Goal: Find contact information: Find contact information

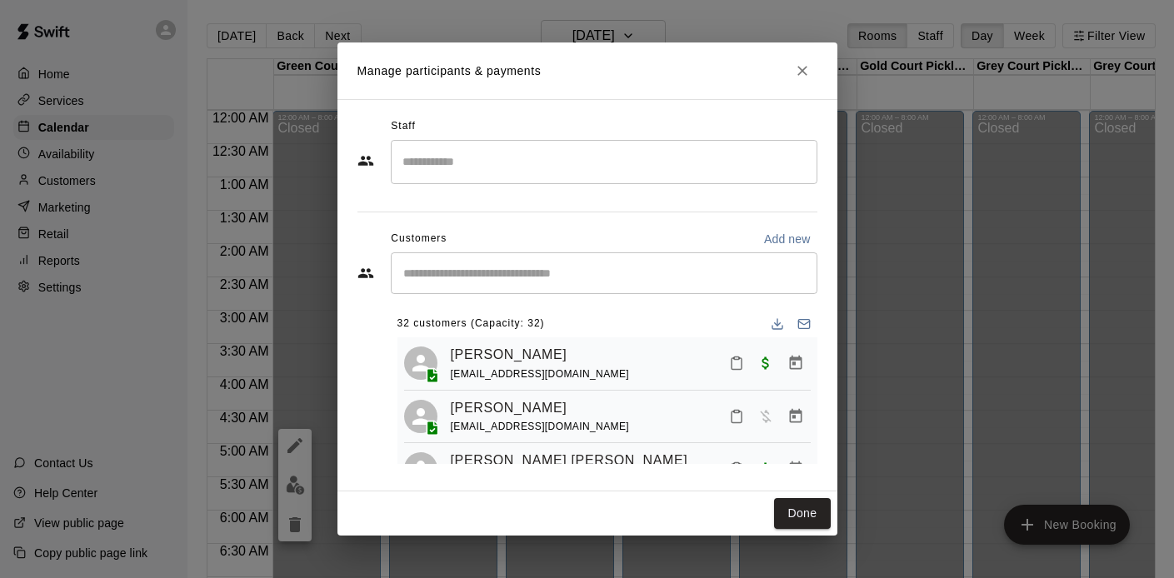
scroll to position [1456, 0]
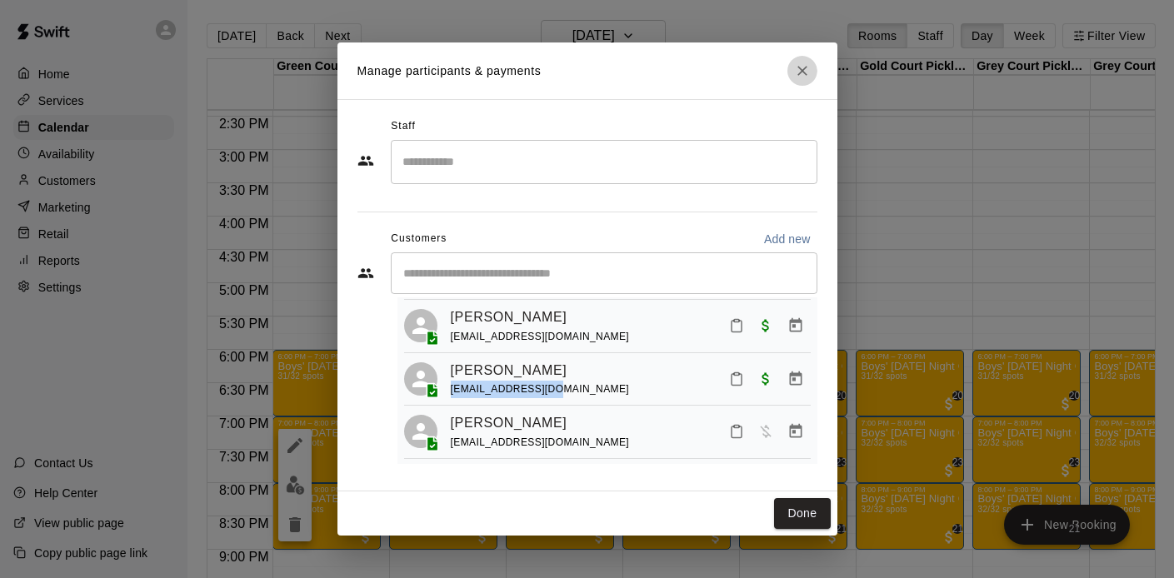
click at [807, 76] on icon "Close" at bounding box center [802, 70] width 17 height 17
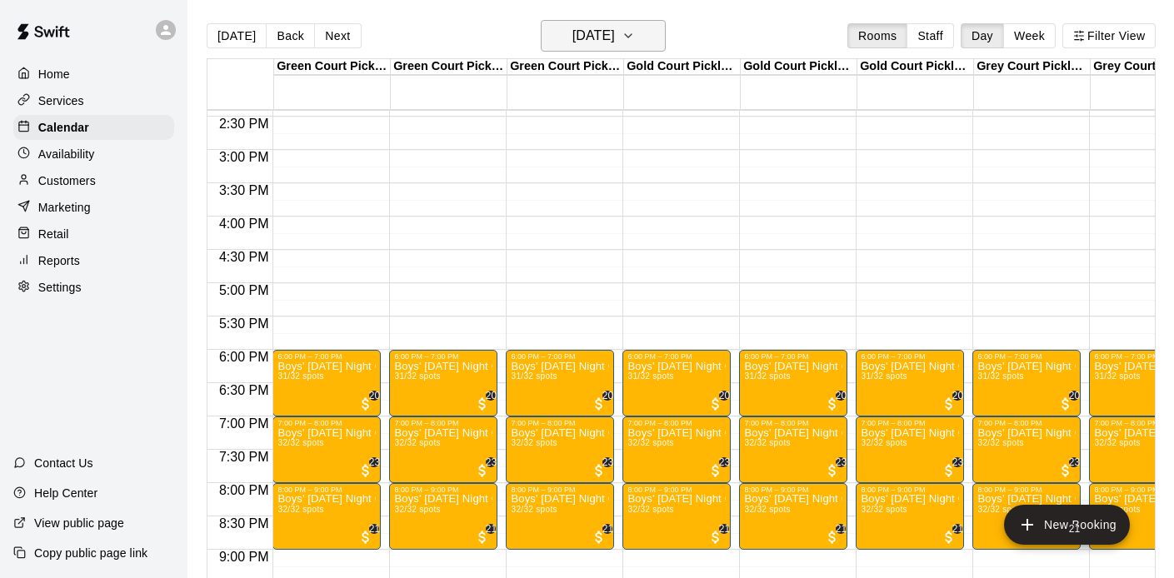
click at [572, 47] on h6 "[DATE]" at bounding box center [593, 35] width 42 height 23
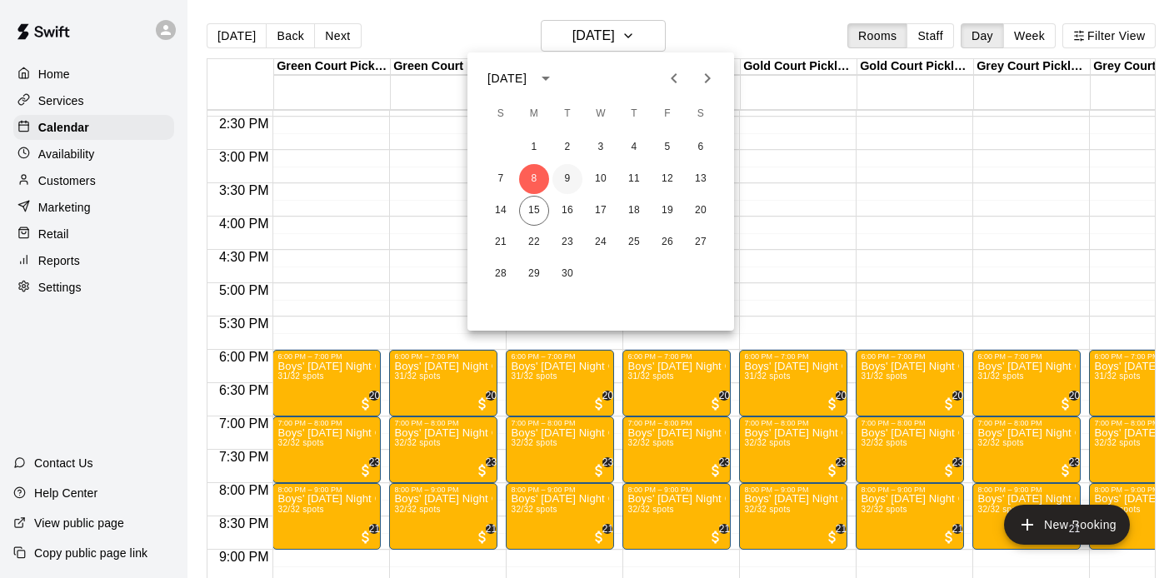
click at [561, 180] on button "9" at bounding box center [567, 179] width 30 height 30
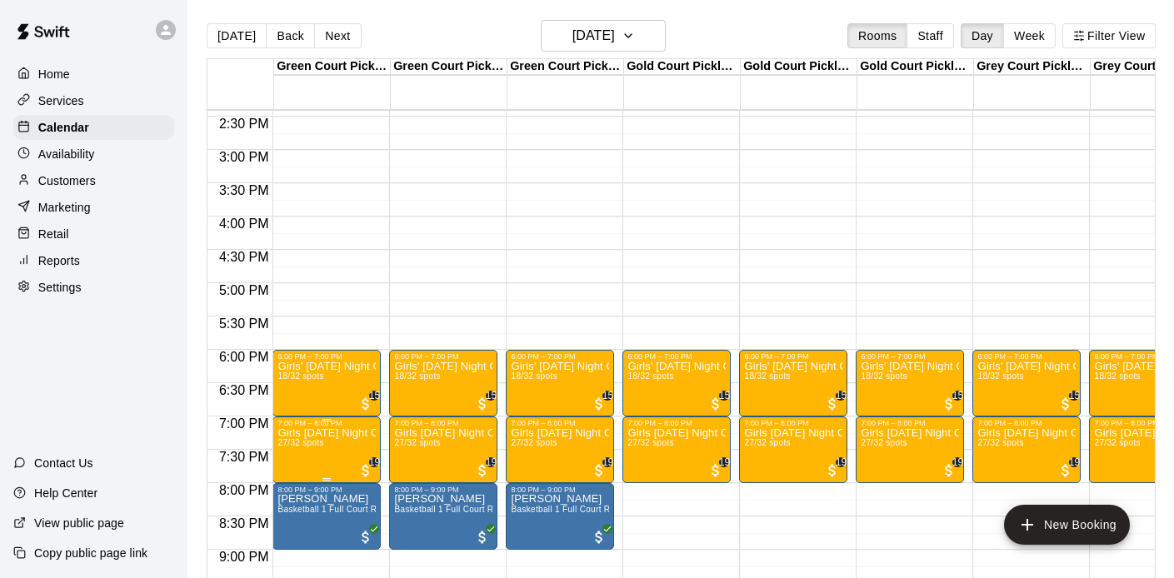
click at [292, 477] on img "edit" at bounding box center [295, 485] width 19 height 19
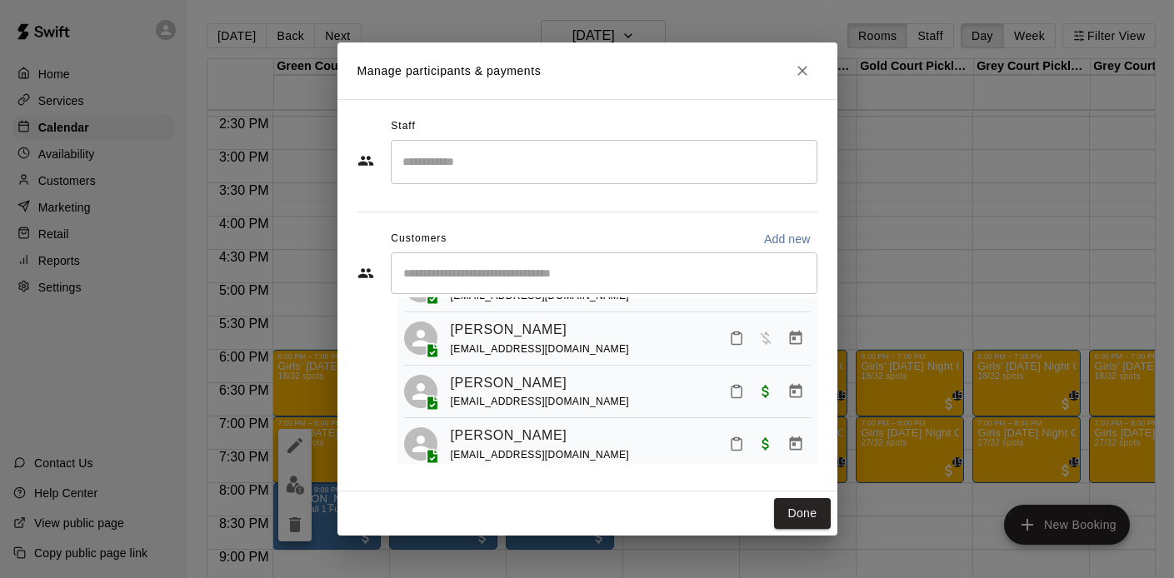
scroll to position [822, 0]
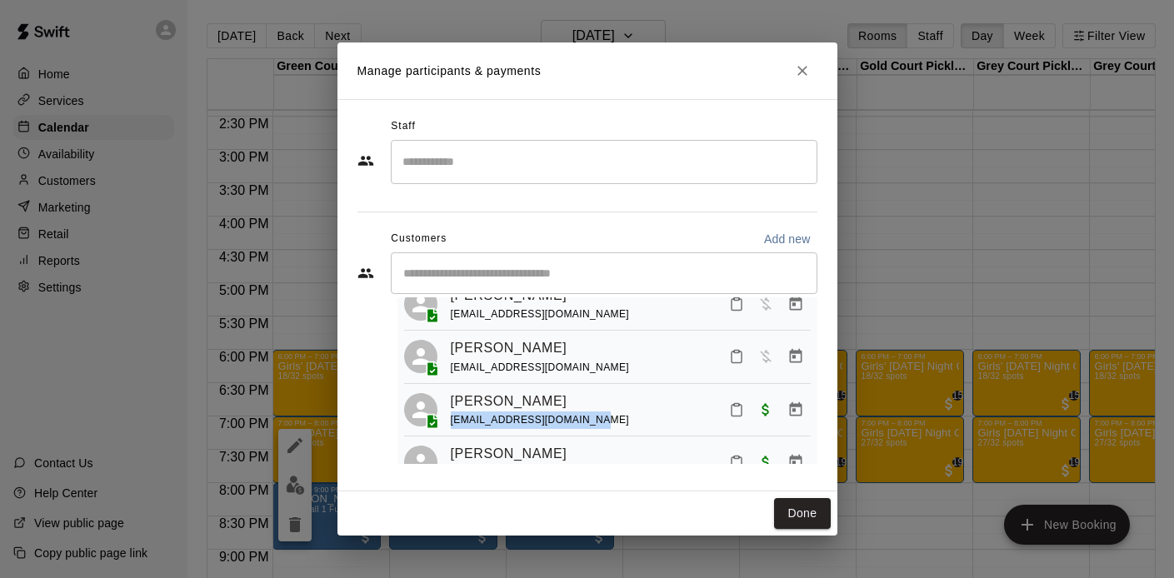
drag, startPoint x: 596, startPoint y: 414, endPoint x: 451, endPoint y: 406, distance: 145.2
click at [451, 406] on div "[PERSON_NAME] [EMAIL_ADDRESS][DOMAIN_NAME]" at bounding box center [631, 410] width 360 height 39
copy span "[EMAIL_ADDRESS][DOMAIN_NAME]"
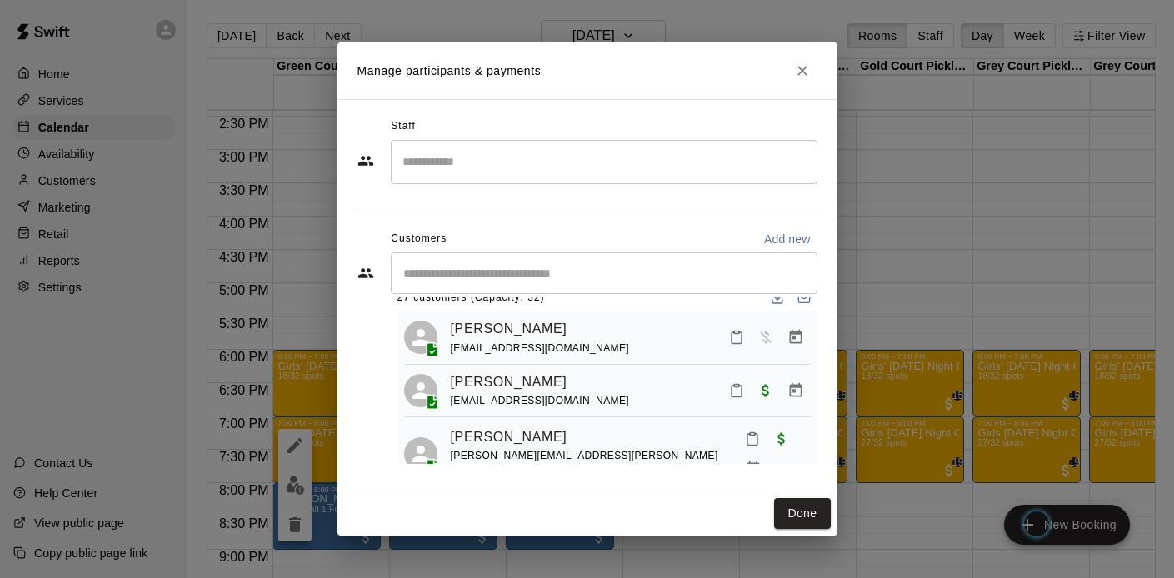
scroll to position [0, 0]
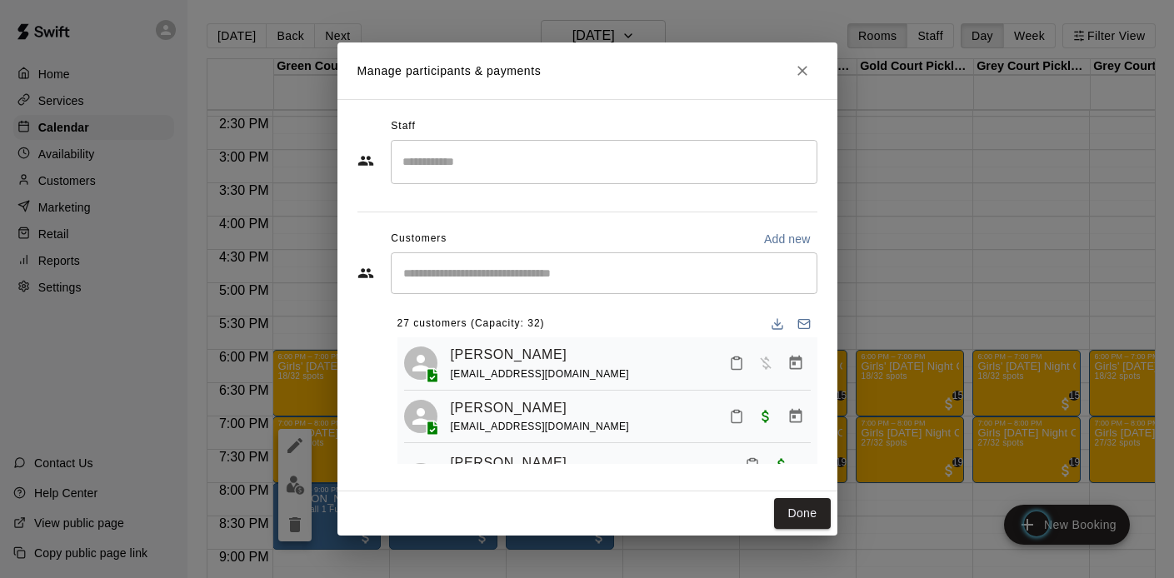
click at [800, 69] on icon "Close" at bounding box center [802, 71] width 10 height 10
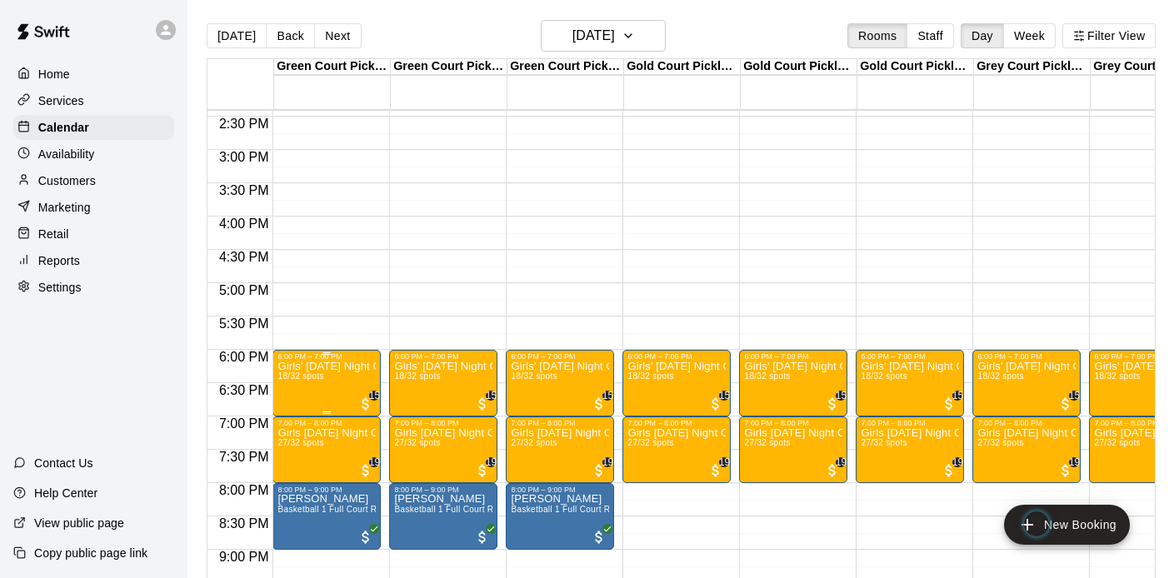
click at [306, 367] on p "Girls' [DATE] Night Competitive Rec. League - Grades 3/4" at bounding box center [326, 367] width 98 height 0
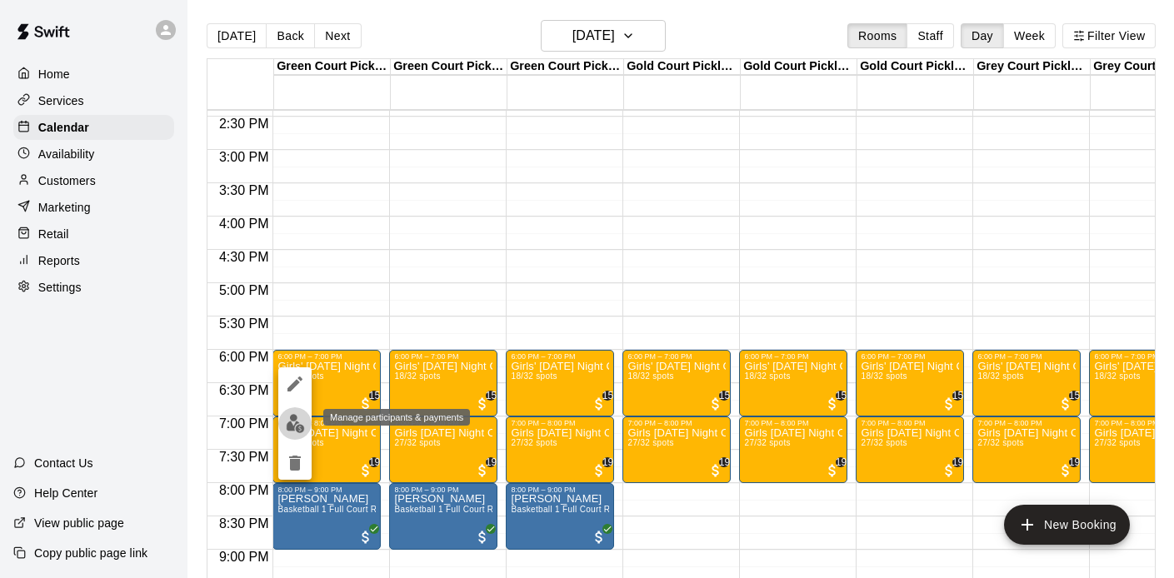
click at [292, 415] on img "edit" at bounding box center [295, 423] width 19 height 19
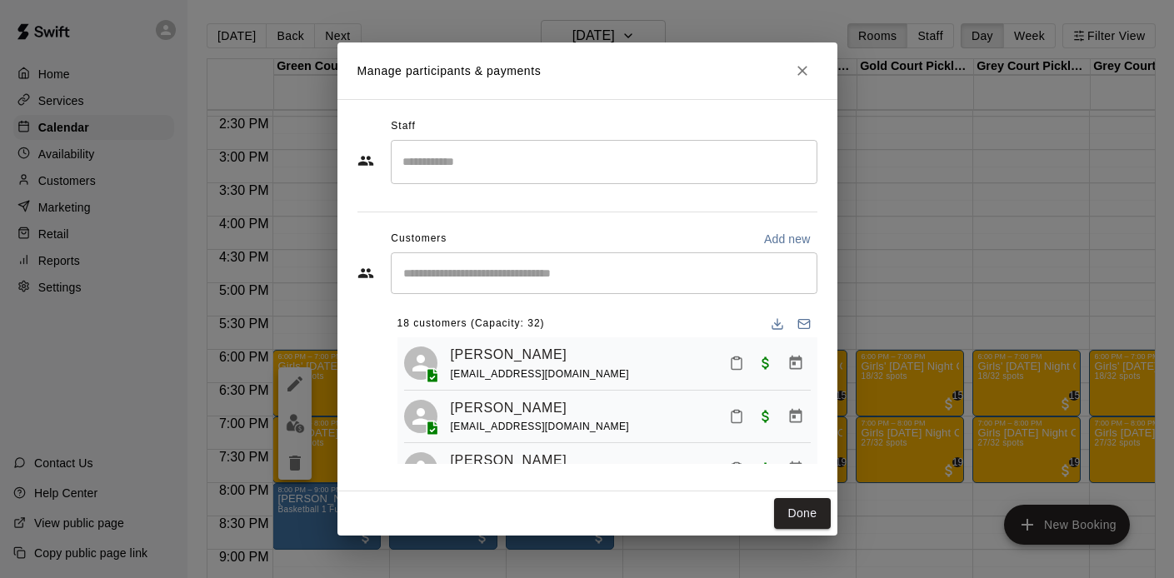
scroll to position [25, 0]
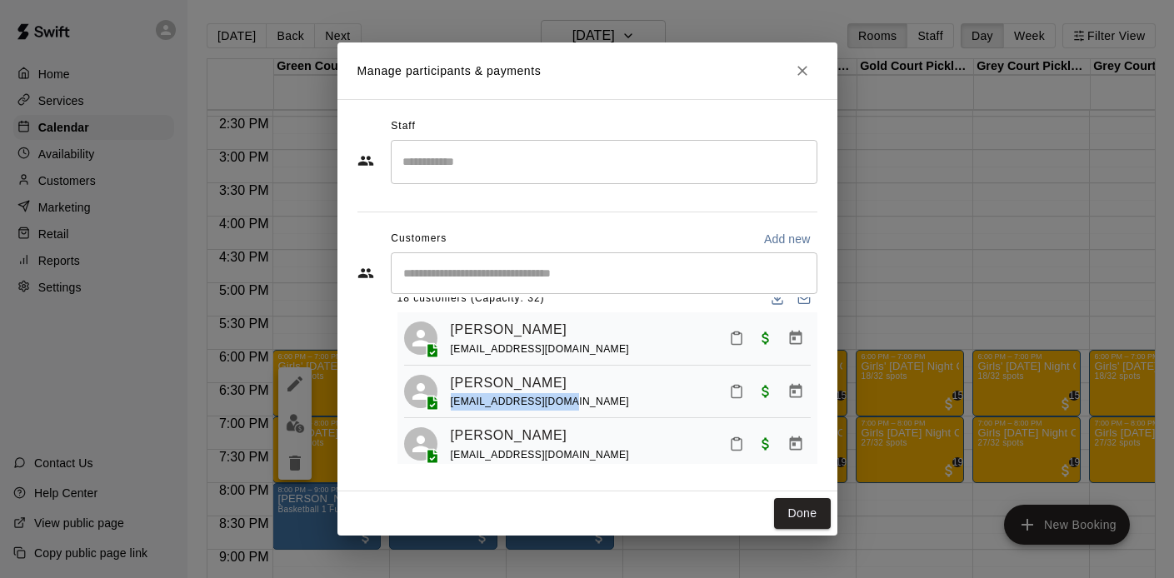
drag, startPoint x: 575, startPoint y: 405, endPoint x: 449, endPoint y: 405, distance: 125.8
click at [449, 405] on div "[PERSON_NAME] [EMAIL_ADDRESS][DOMAIN_NAME]" at bounding box center [607, 391] width 407 height 39
copy span "[EMAIL_ADDRESS][DOMAIN_NAME]"
click at [802, 62] on icon "Close" at bounding box center [802, 70] width 17 height 17
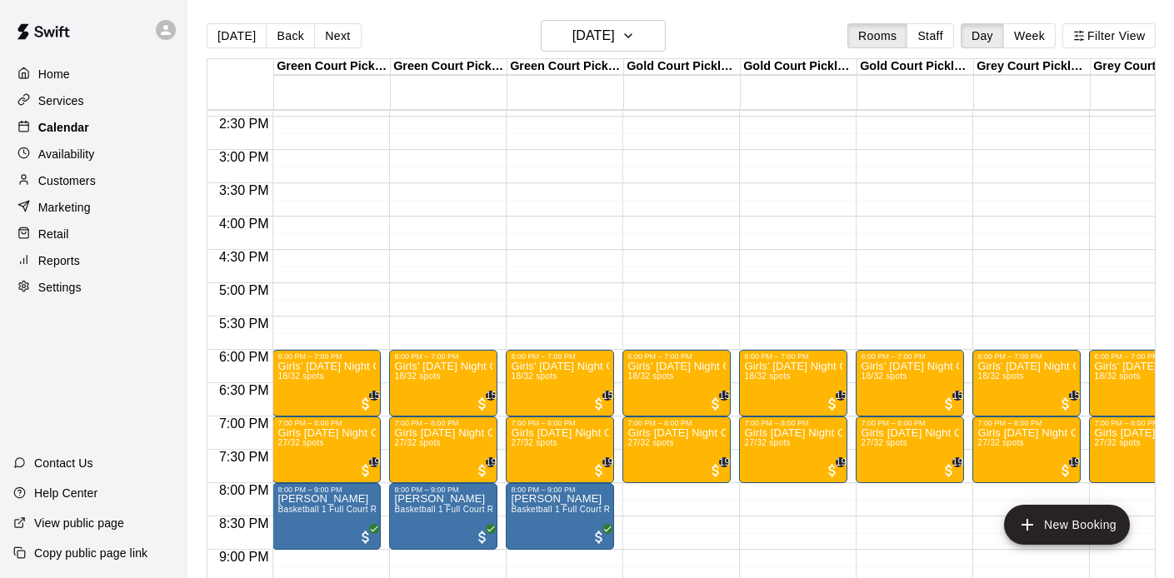
click at [78, 127] on p "Calendar" at bounding box center [63, 127] width 51 height 17
